Goal: Task Accomplishment & Management: Use online tool/utility

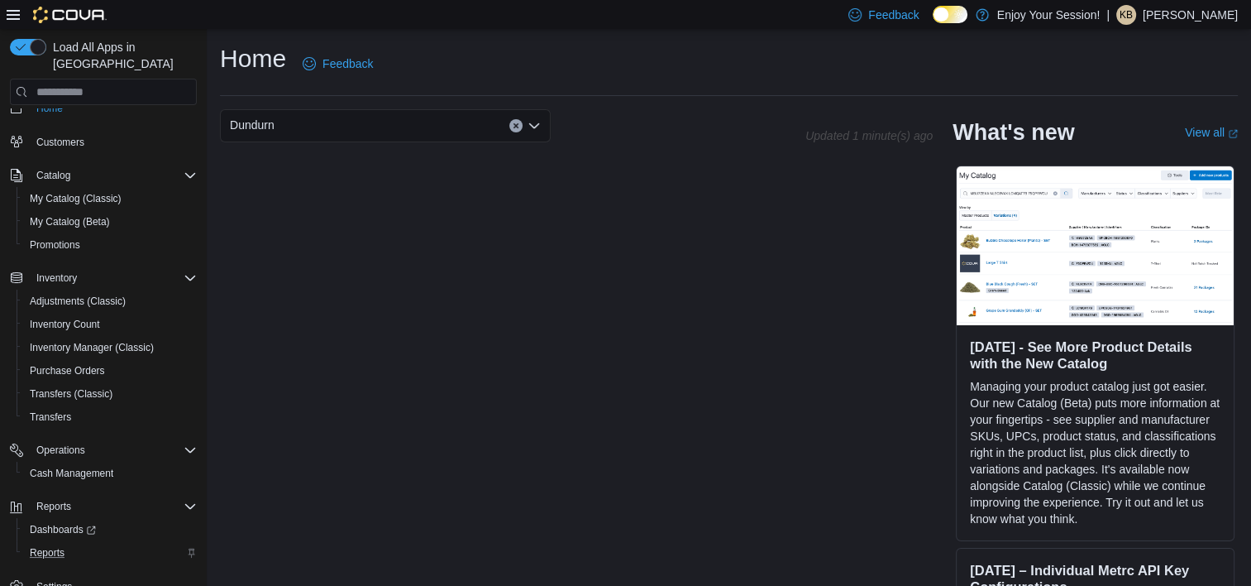
scroll to position [30, 0]
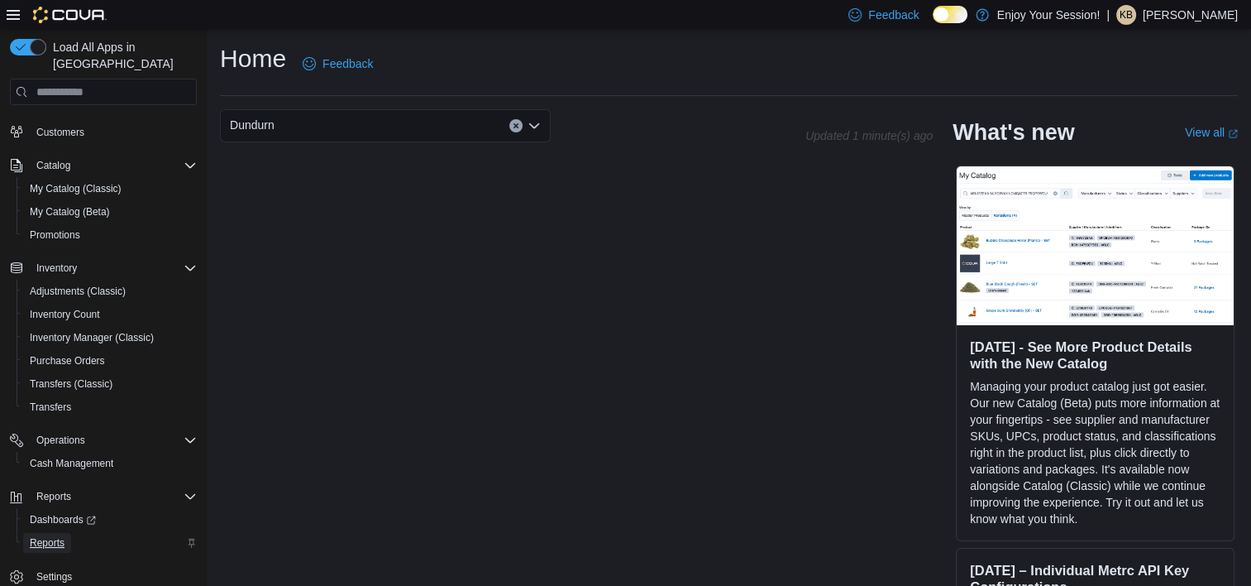
click at [42, 500] on span "Reports" at bounding box center [47, 543] width 35 height 20
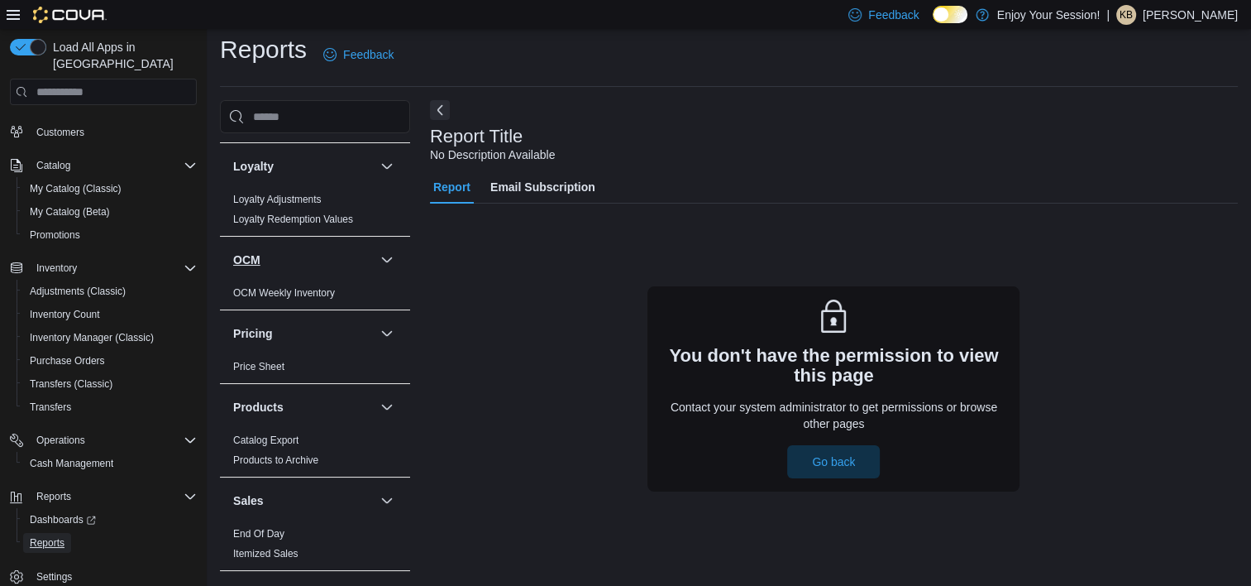
scroll to position [496, 0]
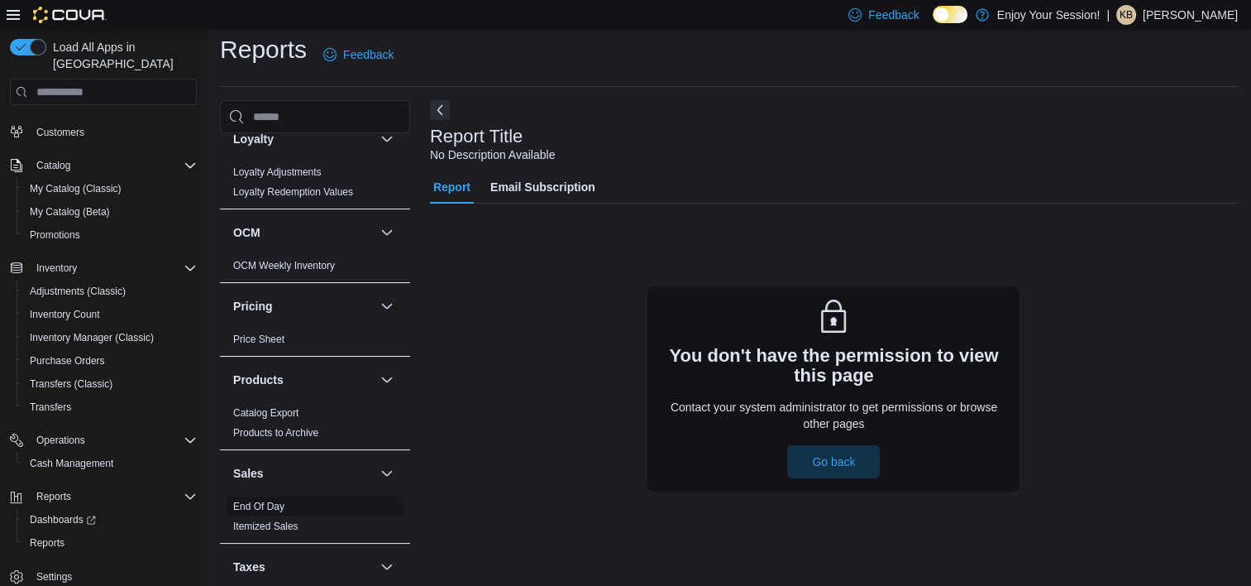
click at [275, 500] on link "End Of Day" at bounding box center [258, 506] width 51 height 12
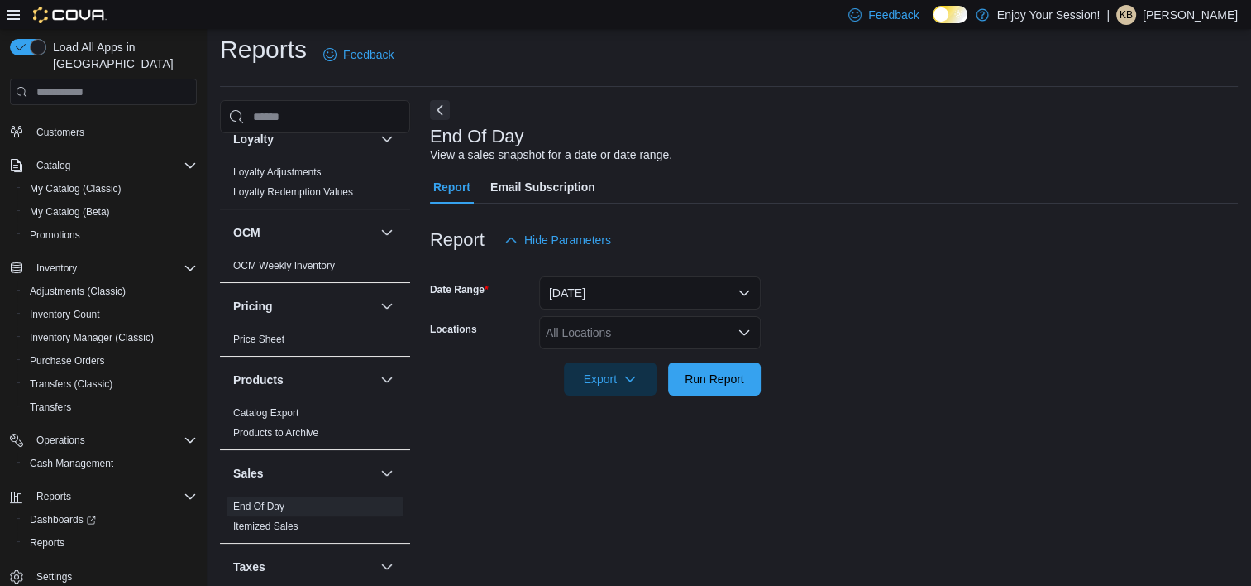
click at [696, 332] on div "All Locations" at bounding box center [650, 332] width 222 height 33
type input "***"
click at [596, 362] on span "Dundurn" at bounding box center [597, 360] width 45 height 17
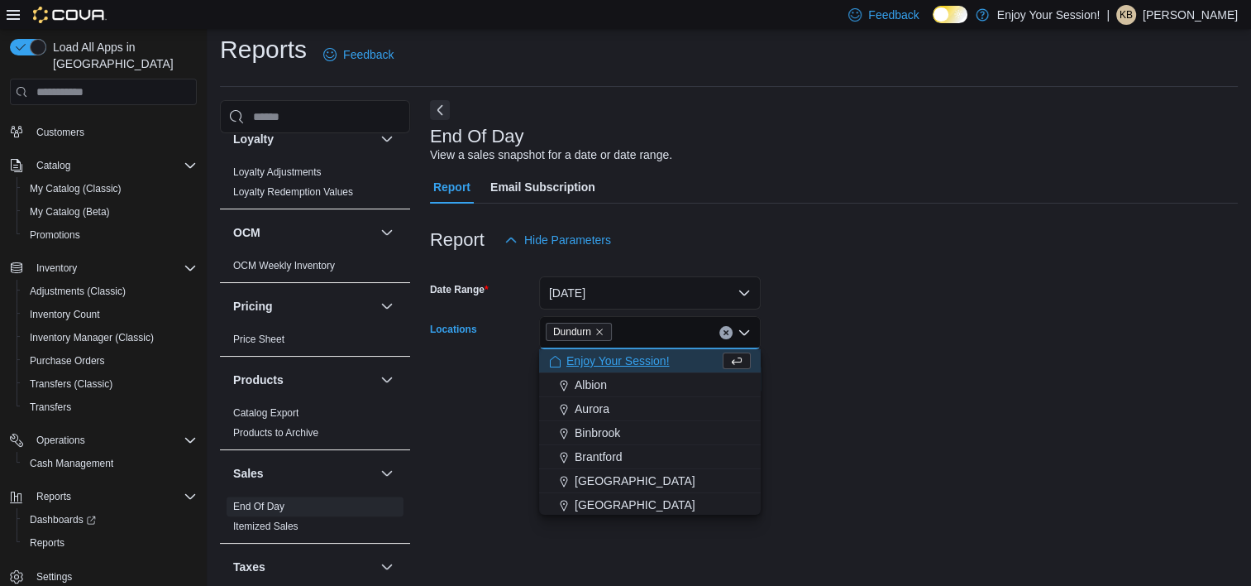
click at [829, 323] on form "Date Range [DATE] Locations [GEOGRAPHIC_DATA] Combo box. Selected. [GEOGRAPHIC_…" at bounding box center [834, 325] width 808 height 139
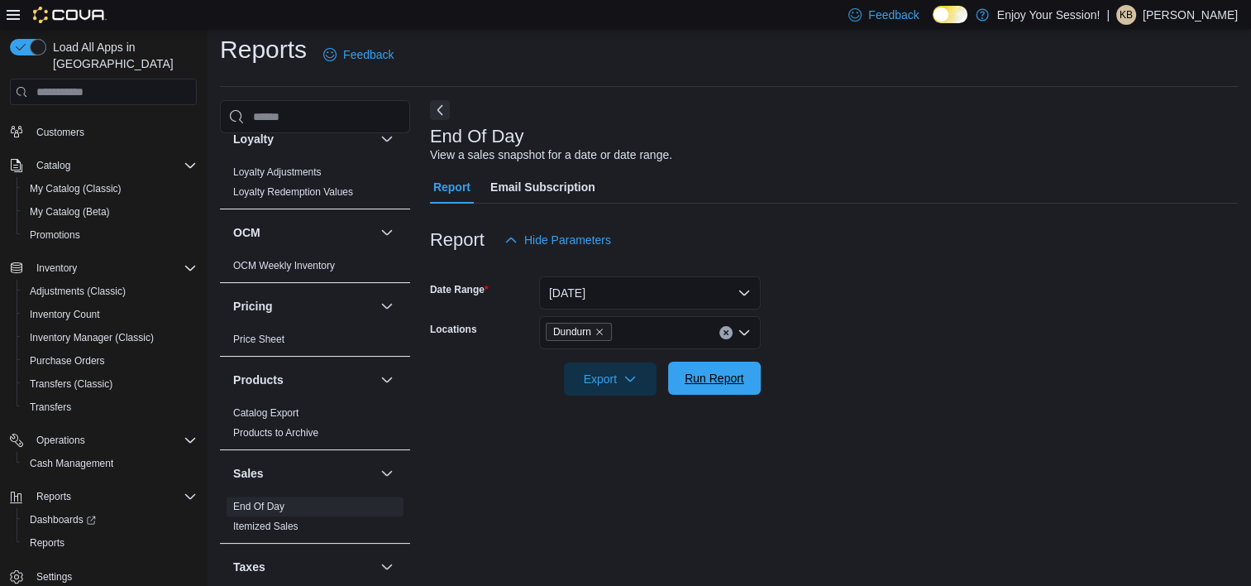
click at [718, 380] on span "Run Report" at bounding box center [715, 378] width 60 height 17
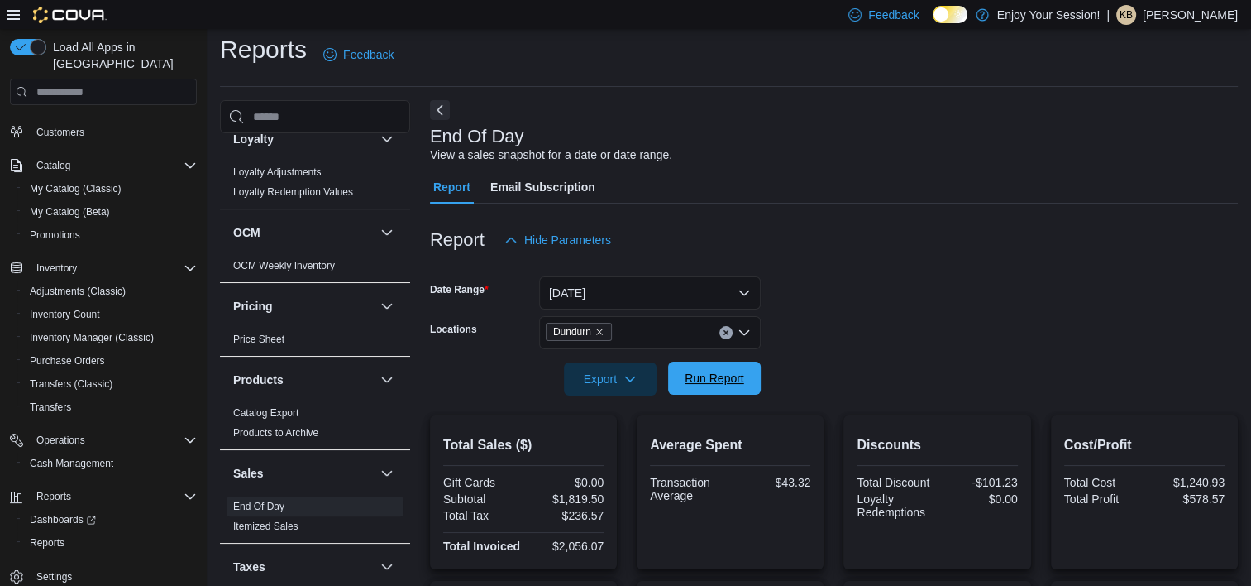
click at [737, 374] on span "Run Report" at bounding box center [715, 378] width 60 height 17
